Goal: Task Accomplishment & Management: Manage account settings

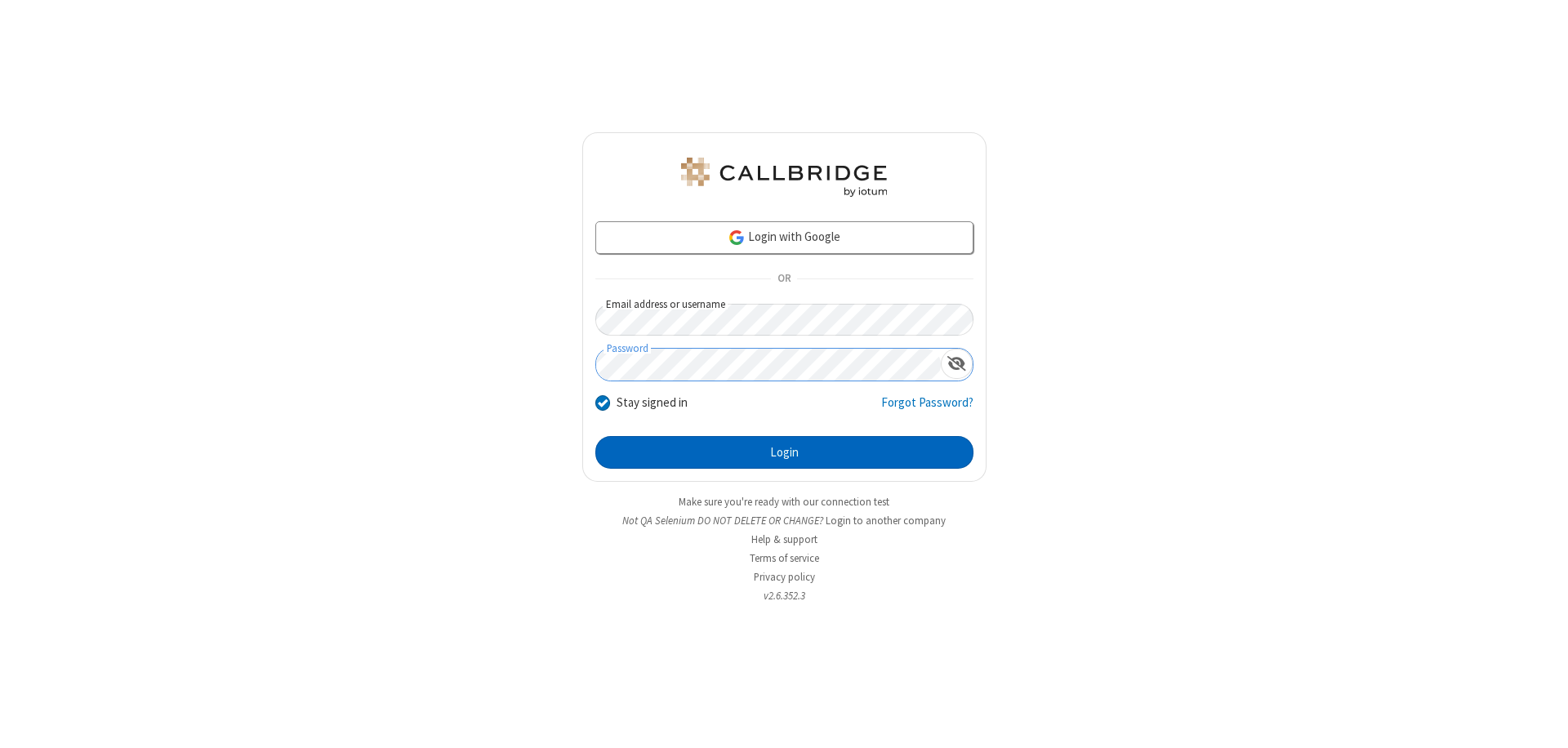
click at [784, 452] on button "Login" at bounding box center [784, 452] width 378 height 33
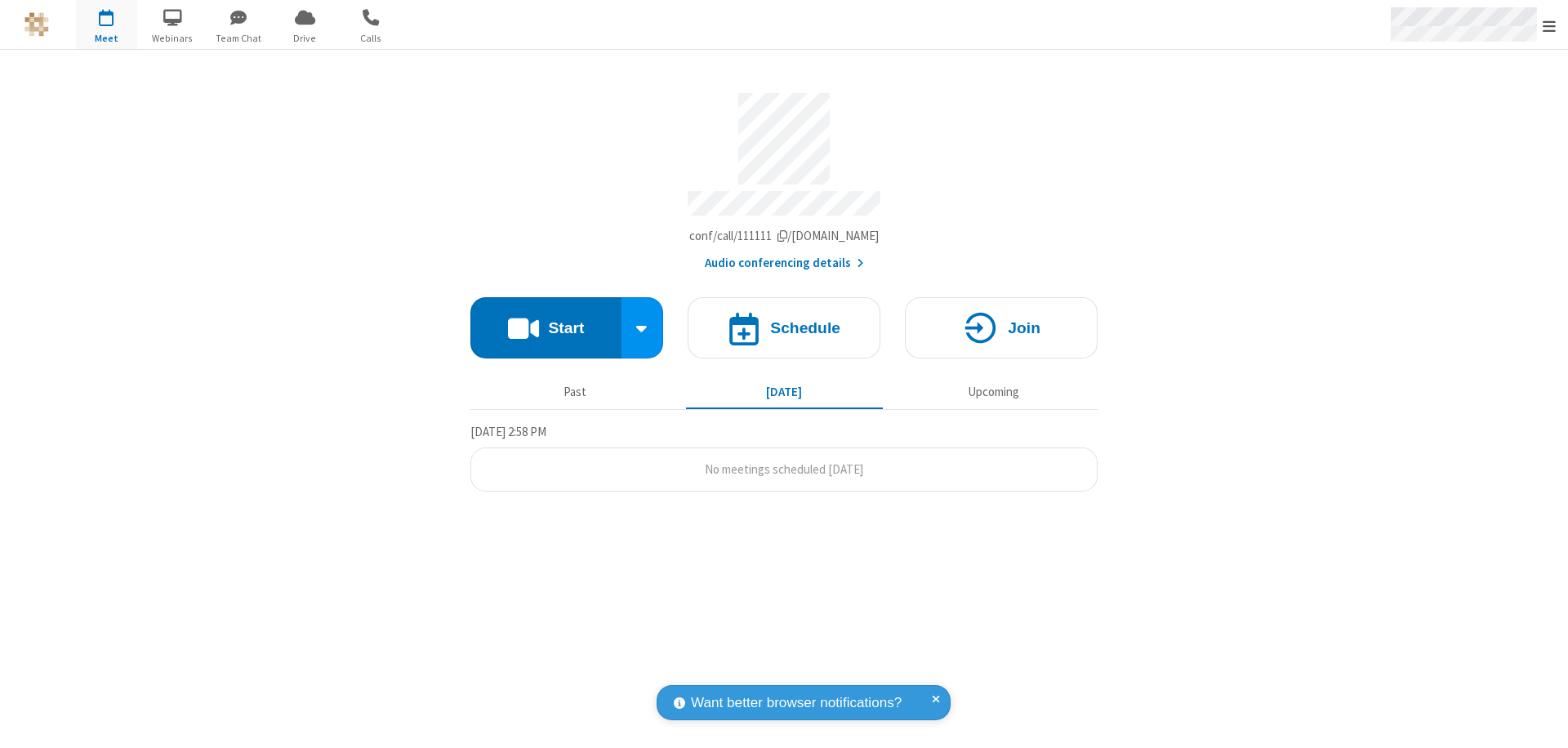
click at [1549, 26] on span "Open menu" at bounding box center [1549, 26] width 13 height 17
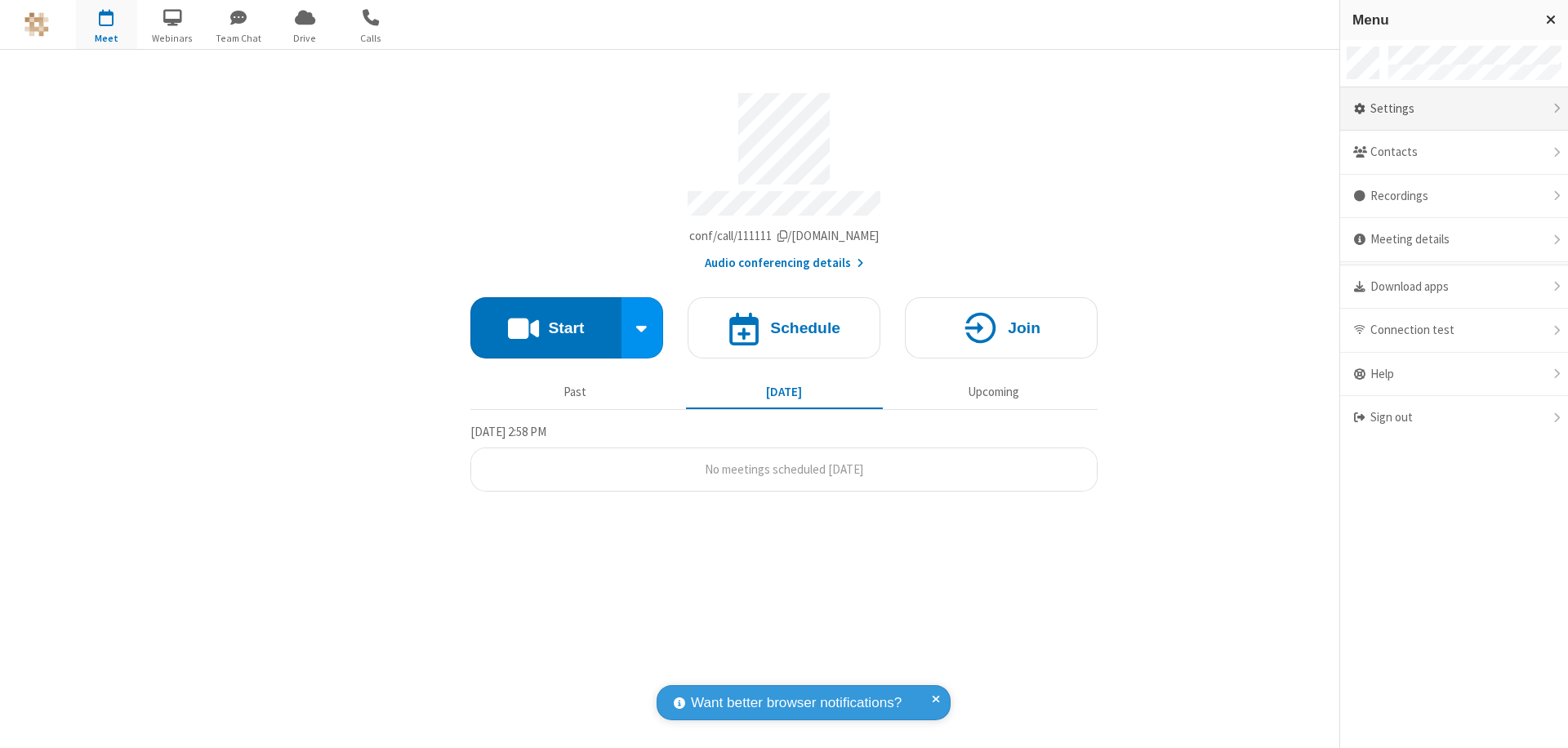
click at [1453, 108] on div "Settings" at bounding box center [1454, 109] width 228 height 44
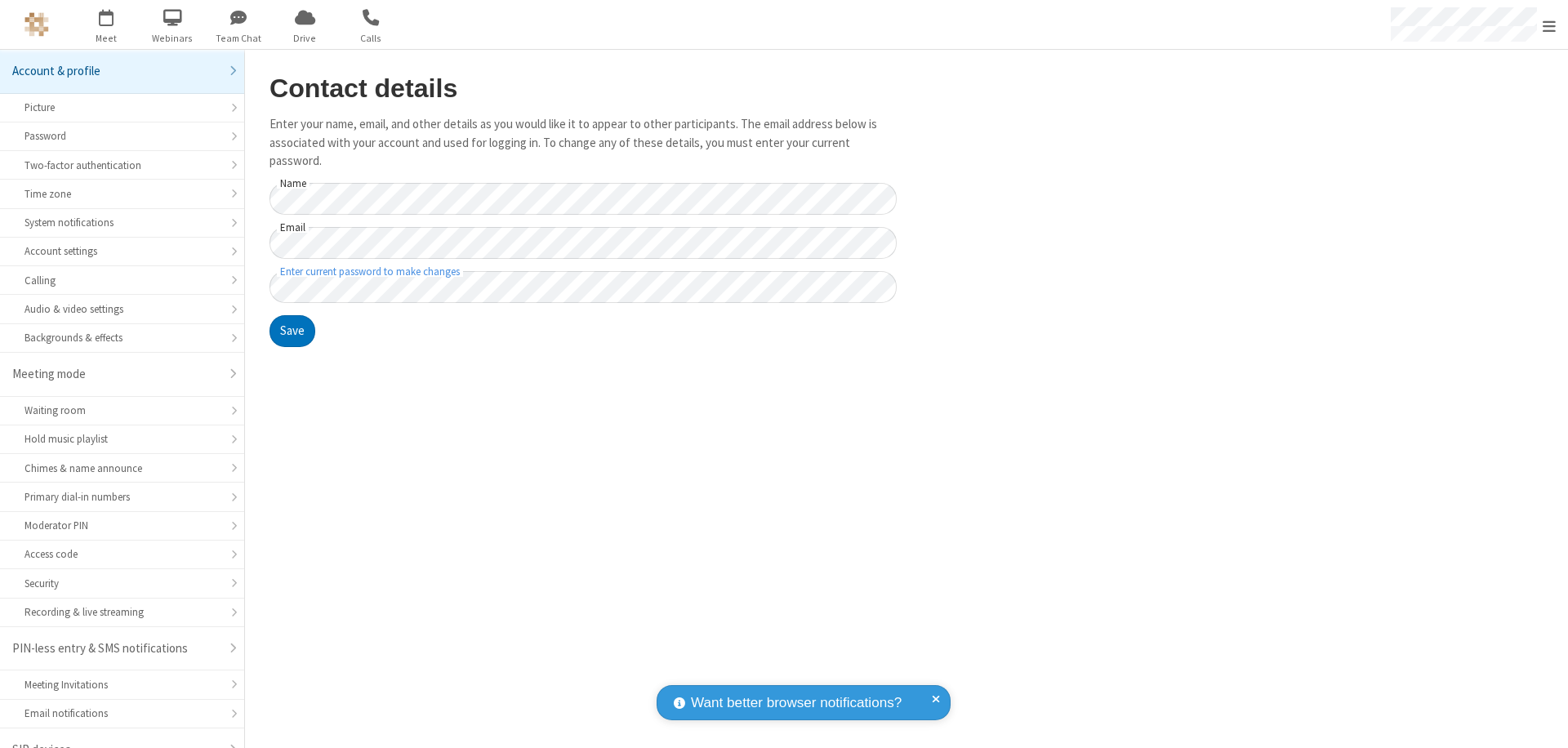
scroll to position [23, 0]
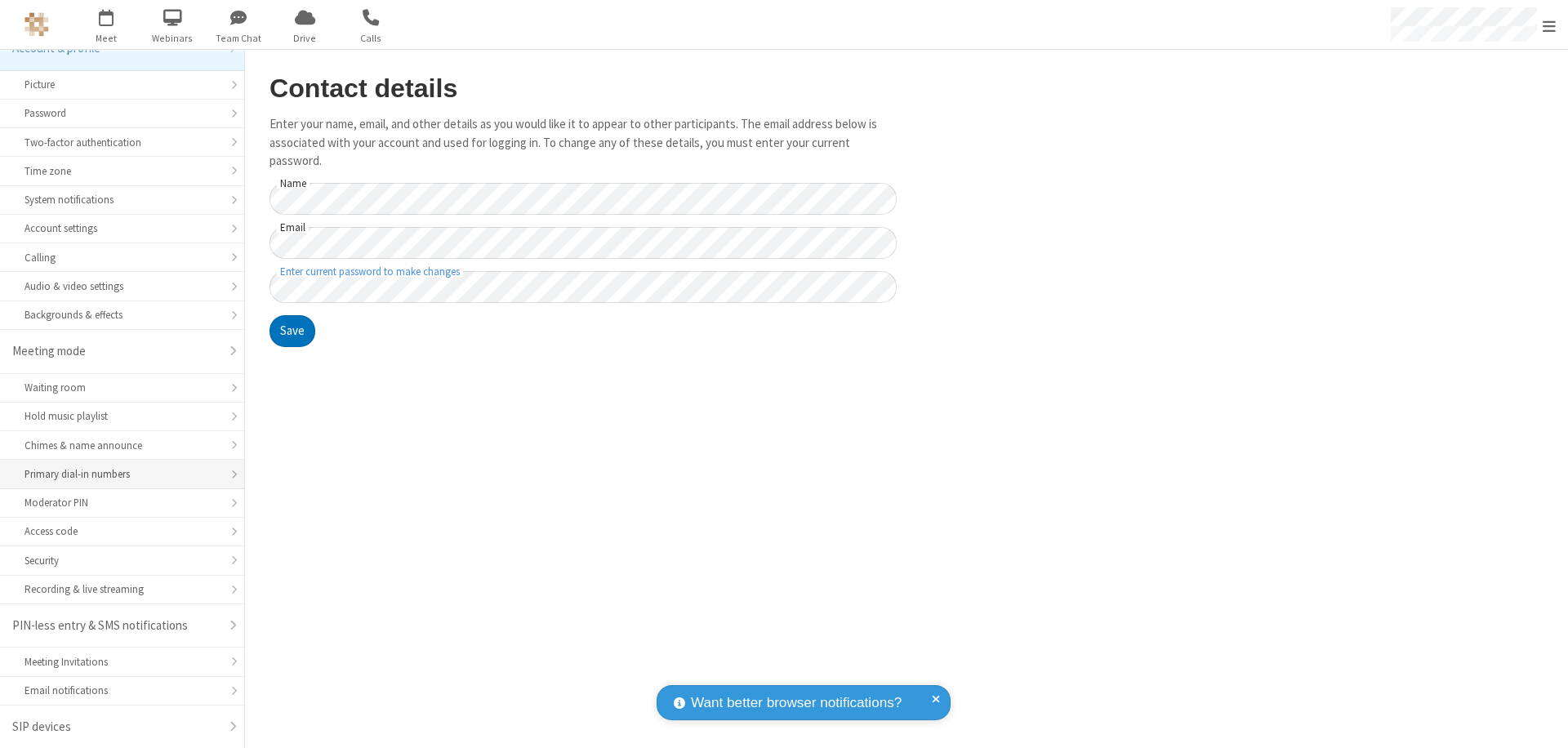
click at [116, 474] on div "Primary dial-in numbers" at bounding box center [122, 474] width 195 height 16
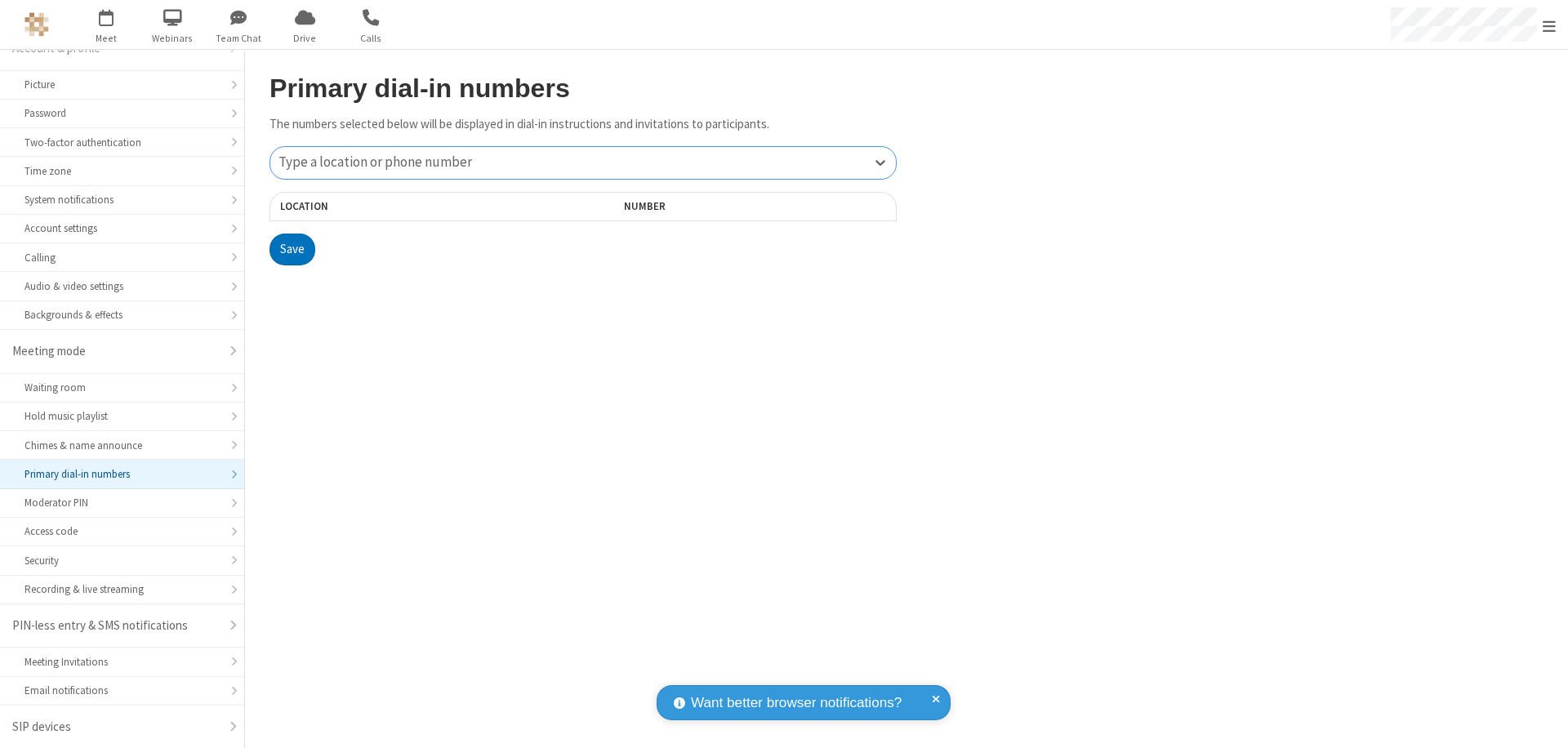
click at [583, 162] on div "Type a location or phone number" at bounding box center [583, 163] width 626 height 32
type input "[PHONE_NUMBER]"
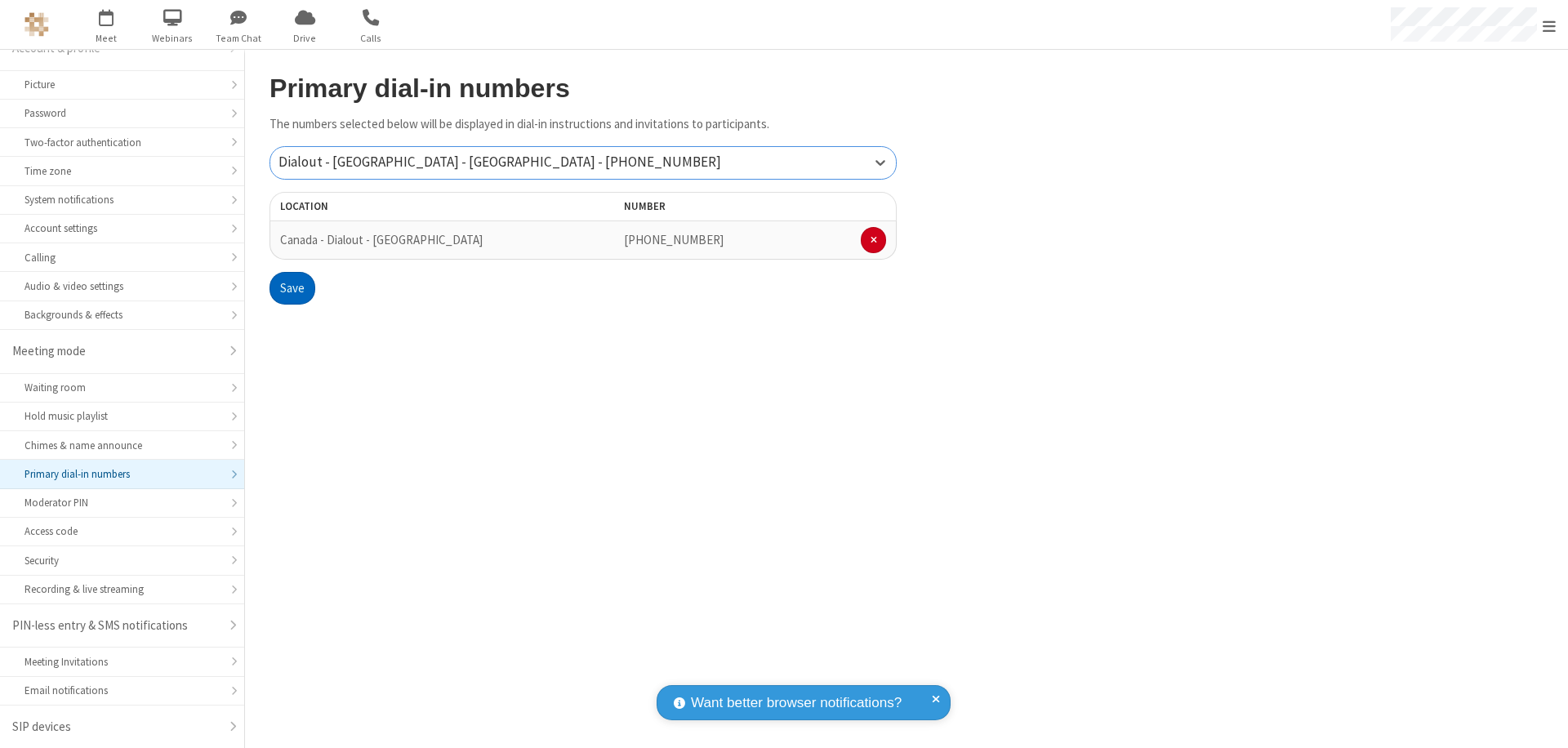
click at [292, 288] on button "Save" at bounding box center [293, 288] width 46 height 33
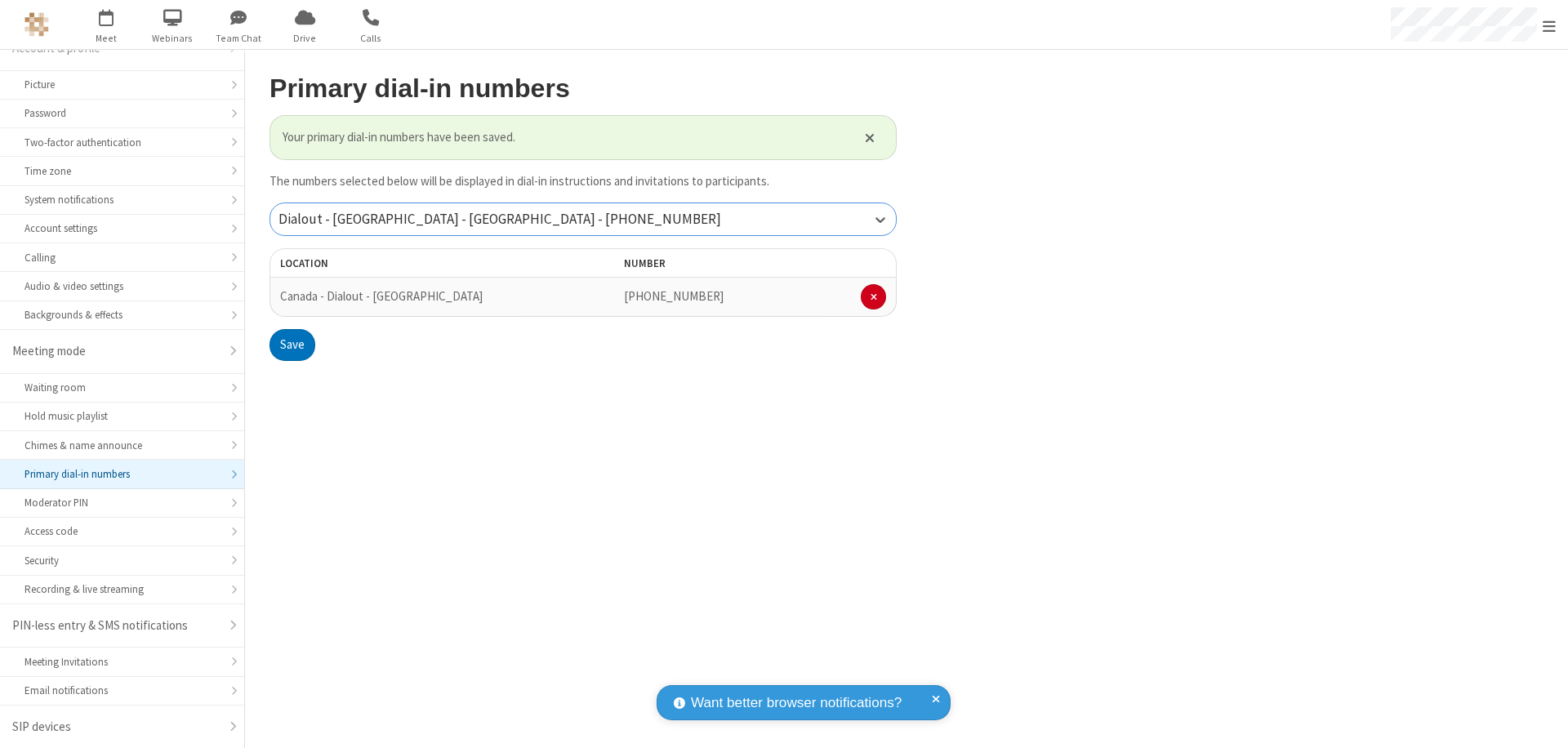
click at [583, 218] on div "Dialout - [GEOGRAPHIC_DATA] - [GEOGRAPHIC_DATA] - [PHONE_NUMBER]" at bounding box center [583, 219] width 626 height 32
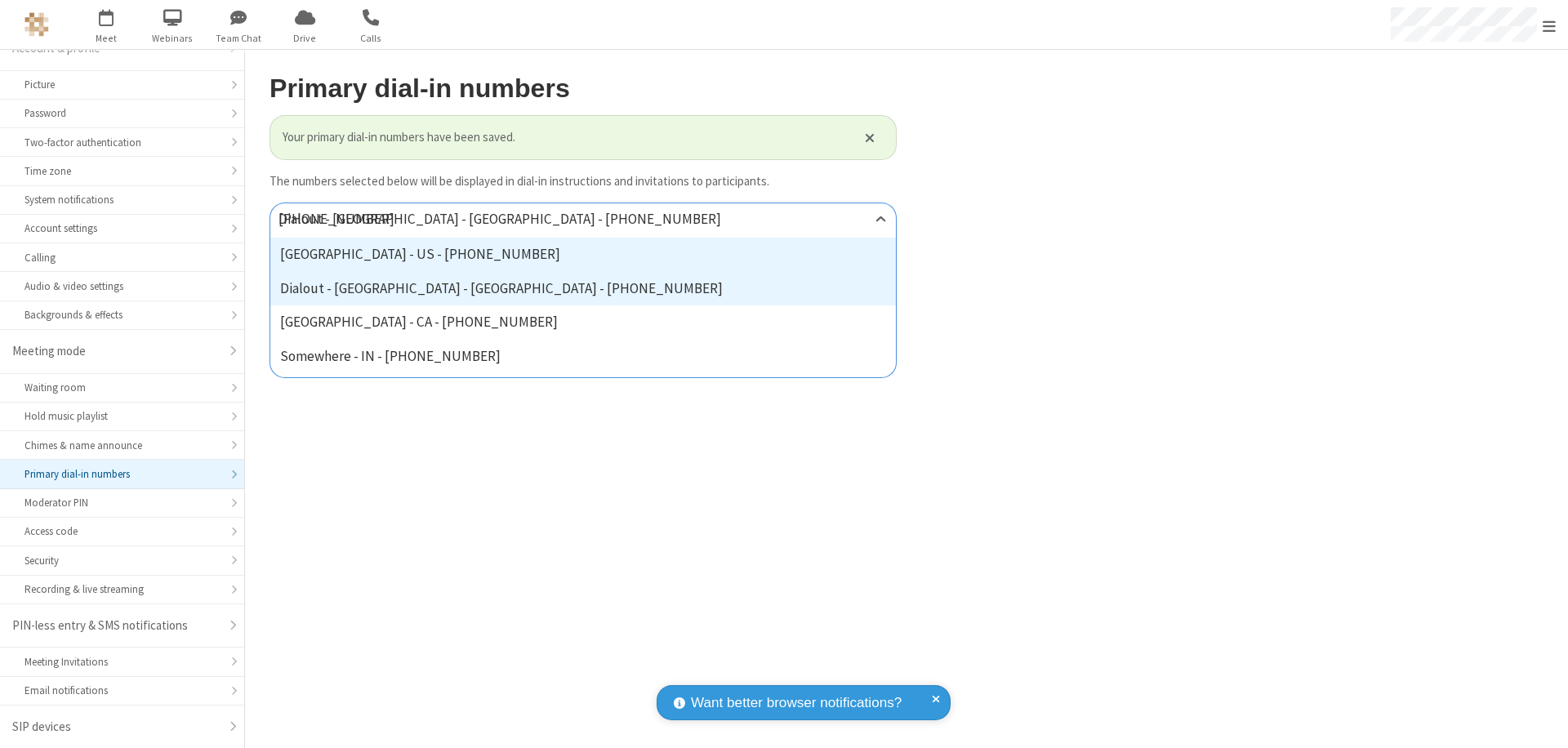
type input "[PHONE_NUMBER]"
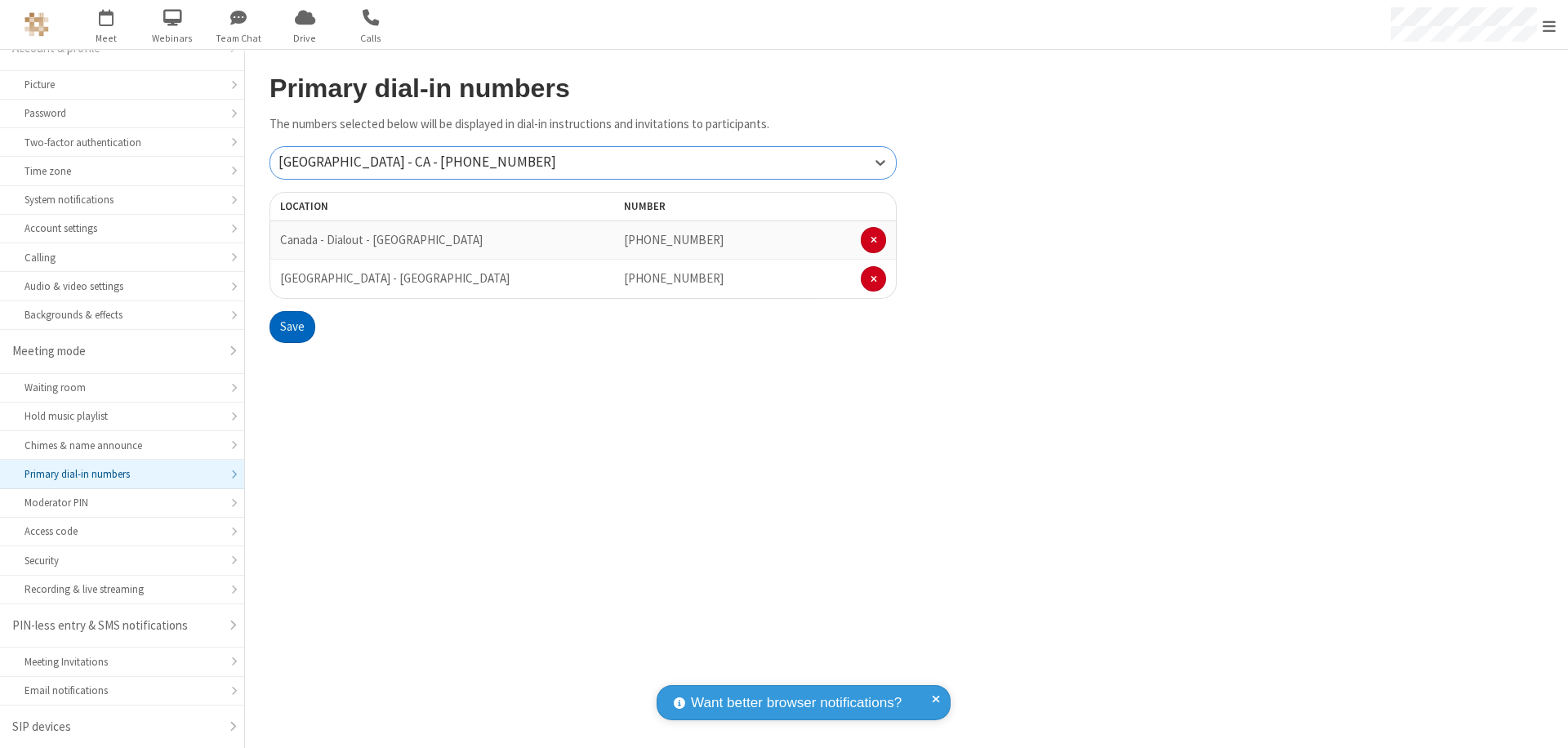
click at [292, 327] on button "Save" at bounding box center [293, 327] width 46 height 33
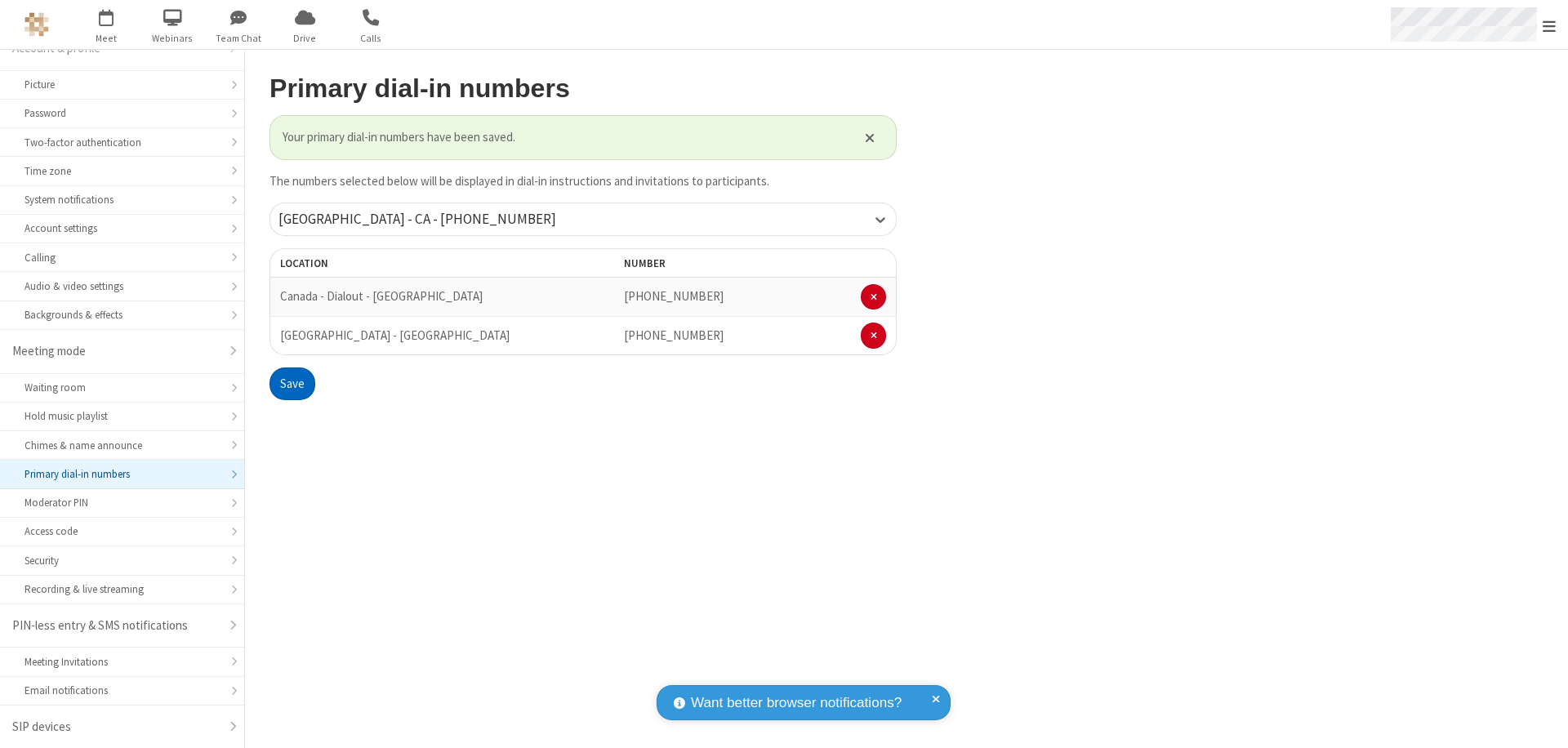
click at [1549, 26] on span "Open menu" at bounding box center [1549, 26] width 13 height 17
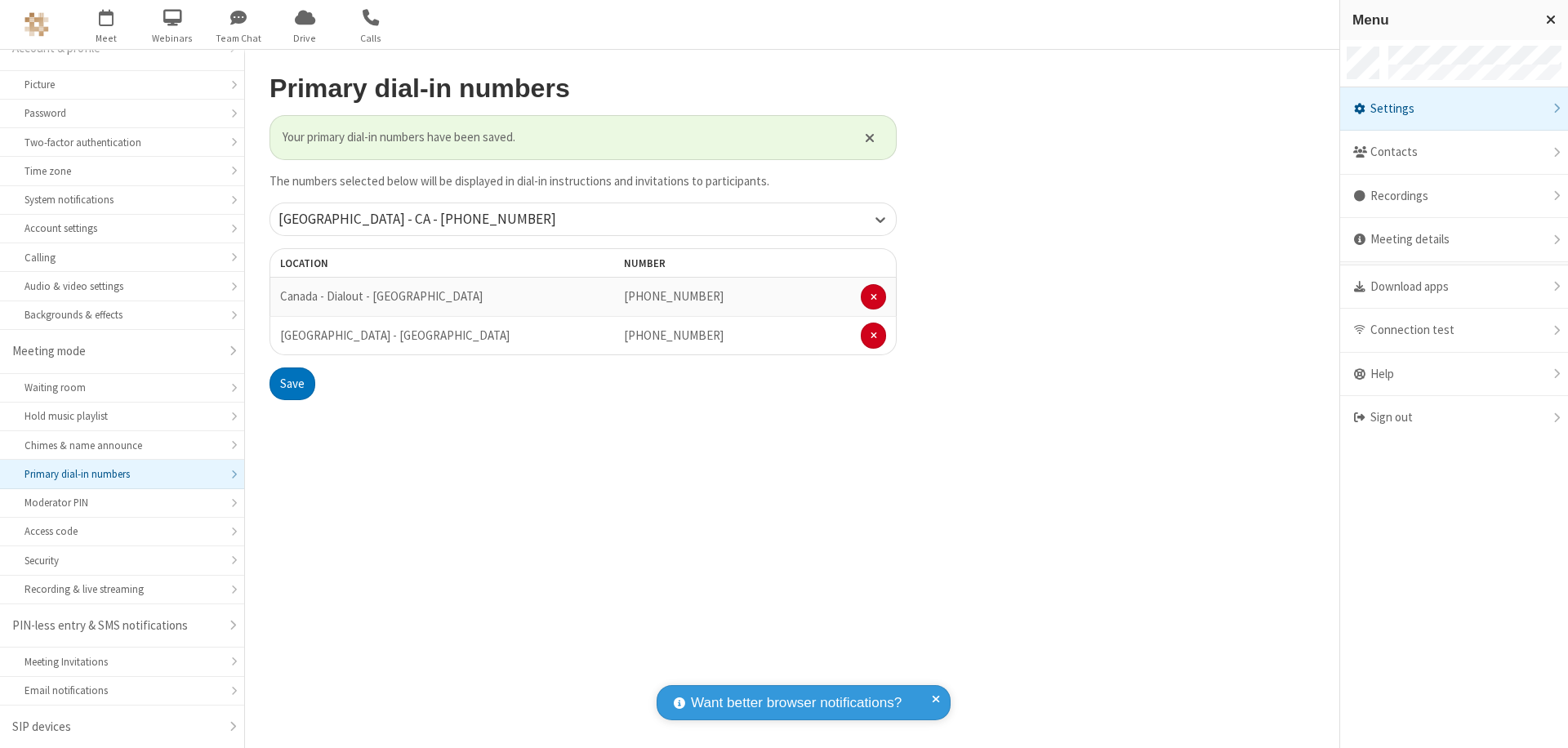
click at [1453, 108] on div "Settings" at bounding box center [1454, 109] width 228 height 44
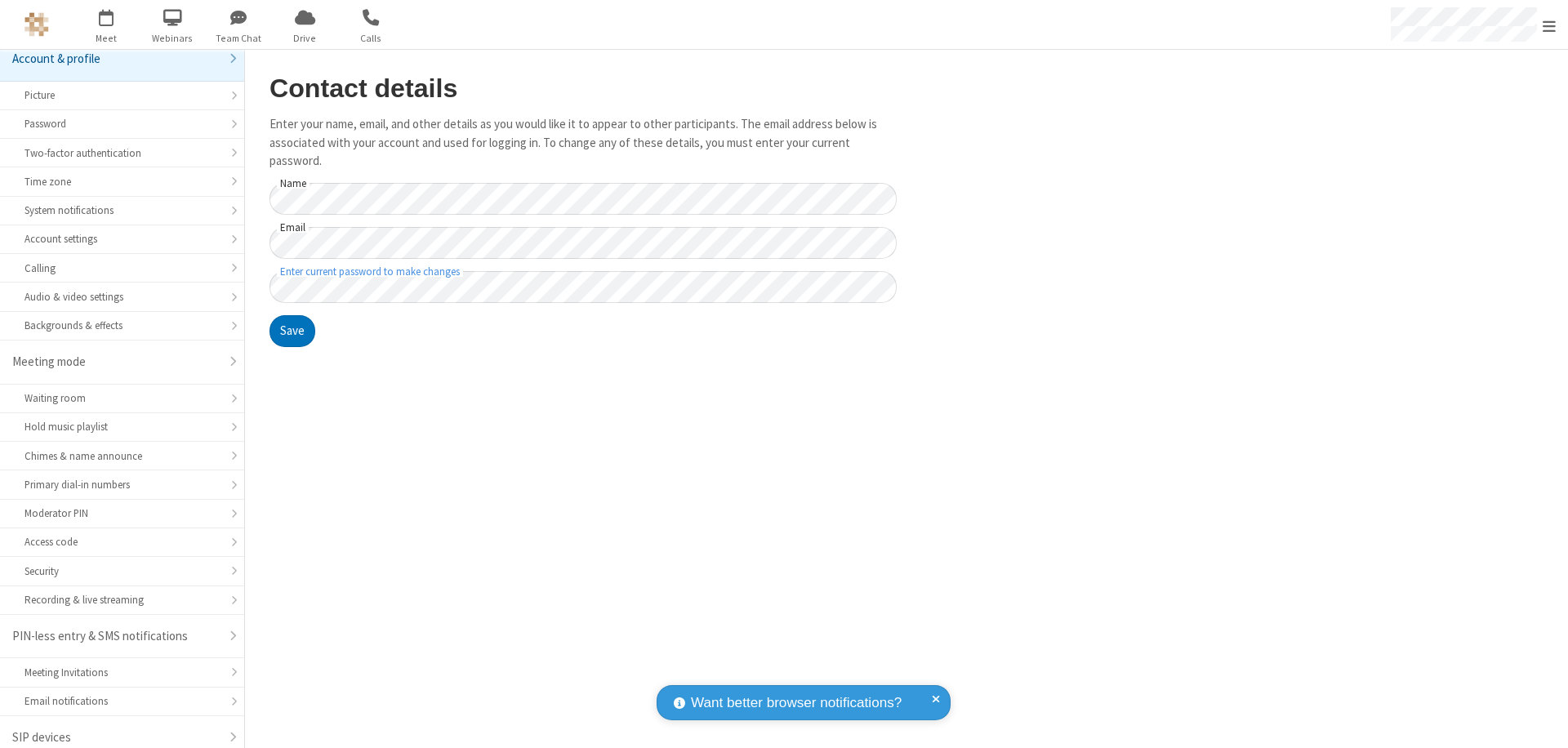
scroll to position [23, 0]
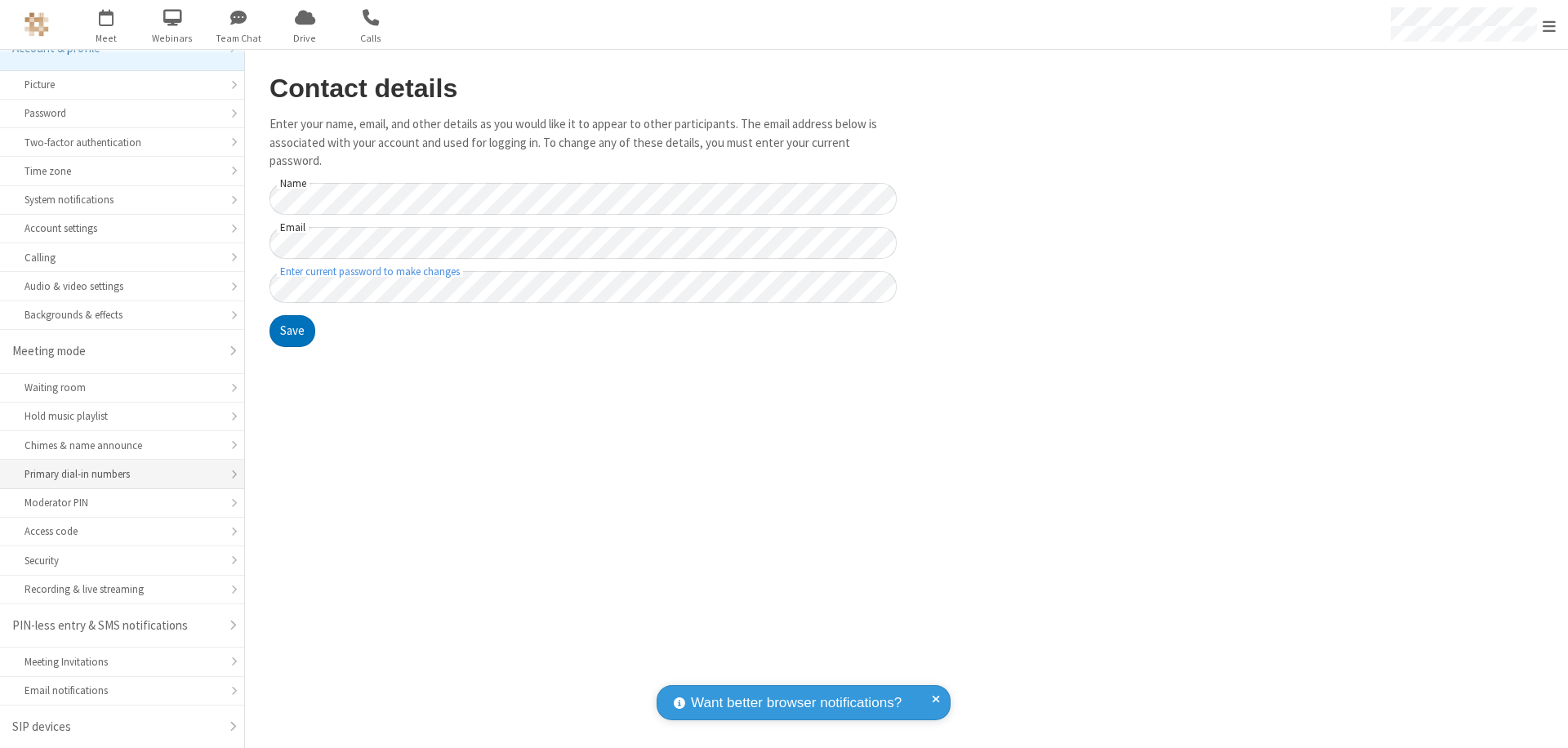
click at [116, 474] on div "Primary dial-in numbers" at bounding box center [122, 474] width 195 height 16
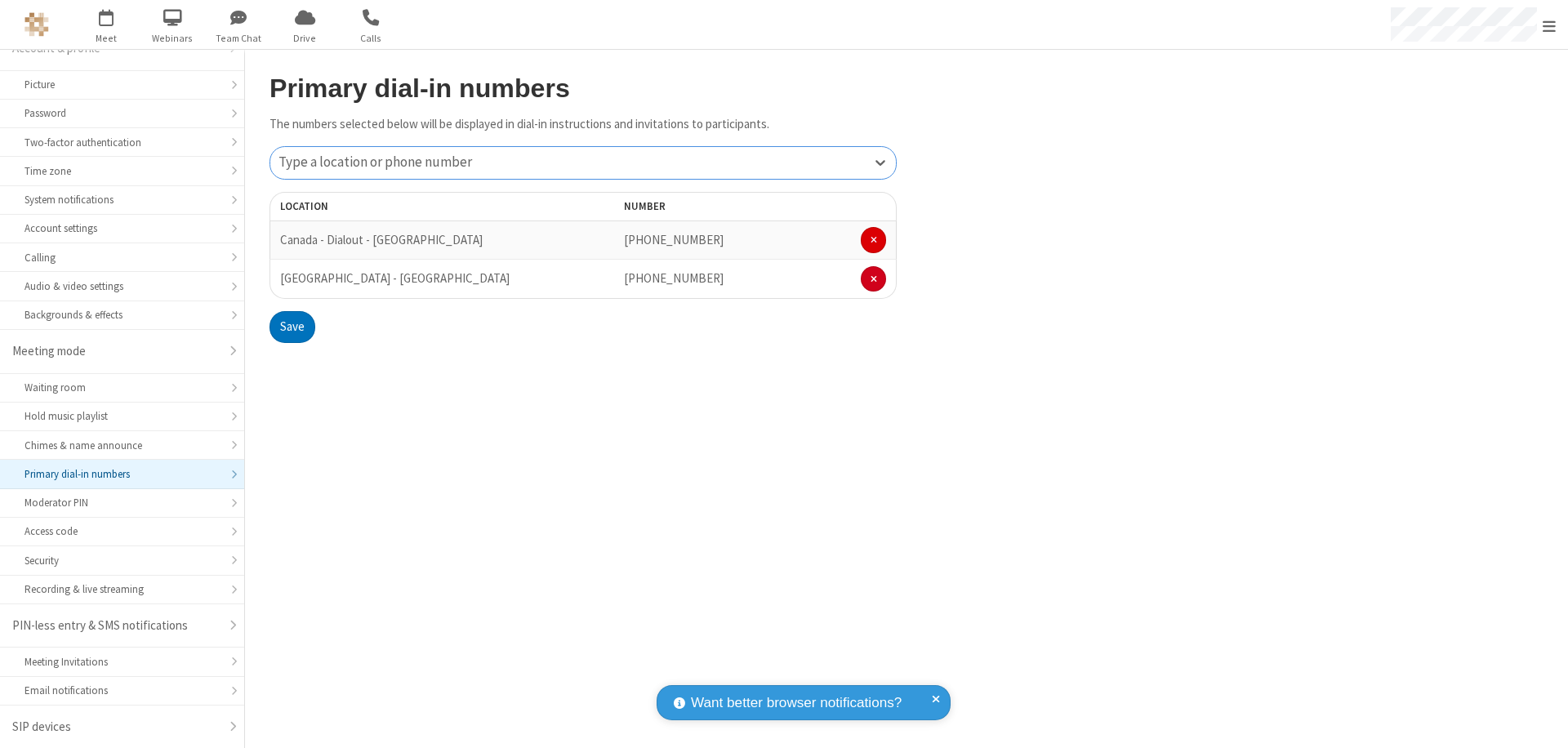
click at [873, 240] on span at bounding box center [873, 240] width 6 height 10
click at [292, 288] on button "Save" at bounding box center [293, 288] width 46 height 33
